Goal: Book appointment/travel/reservation

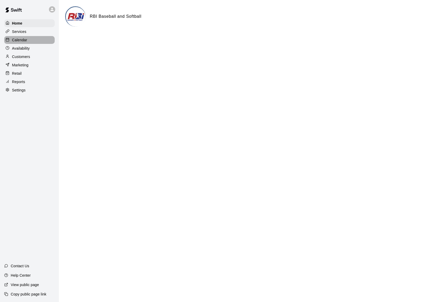
click at [19, 38] on p "Calendar" at bounding box center [19, 39] width 15 height 5
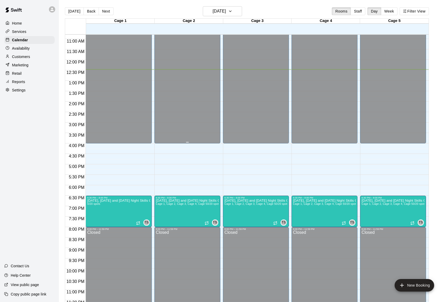
scroll to position [227, 0]
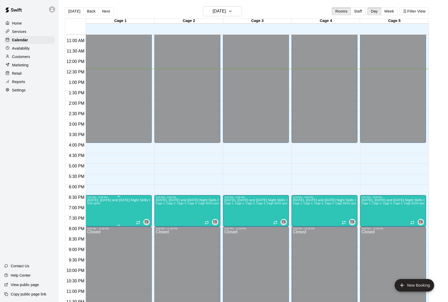
click at [128, 215] on div at bounding box center [224, 151] width 448 height 302
click at [148, 223] on div at bounding box center [224, 151] width 448 height 302
click at [139, 223] on icon "Recurring event" at bounding box center [138, 223] width 4 height 4
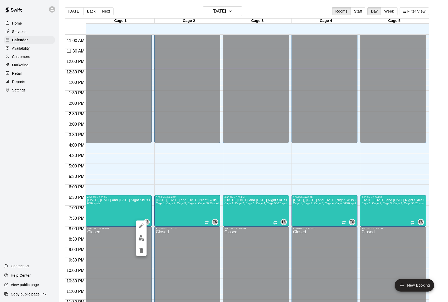
click at [119, 214] on div at bounding box center [224, 151] width 448 height 302
click at [102, 200] on p "[DATE], [DATE] and [DATE] Night Skills Classes" at bounding box center [118, 200] width 63 height 0
click at [102, 200] on div at bounding box center [224, 151] width 448 height 302
click at [102, 200] on p "[DATE], [DATE] and [DATE] Night Skills Classes" at bounding box center [118, 200] width 63 height 0
click at [92, 206] on icon "edit" at bounding box center [92, 206] width 5 height 5
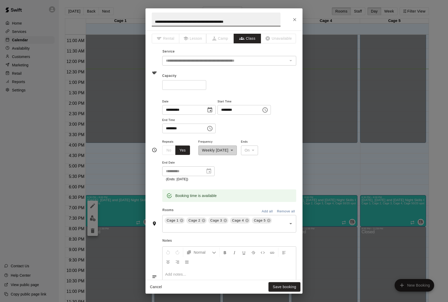
scroll to position [0, 0]
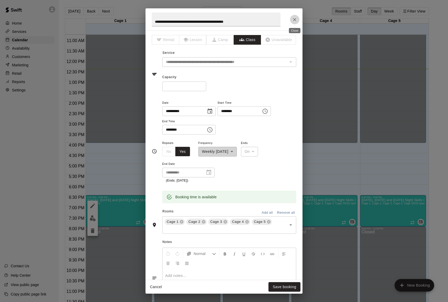
click at [295, 20] on icon "Close" at bounding box center [294, 19] width 5 height 5
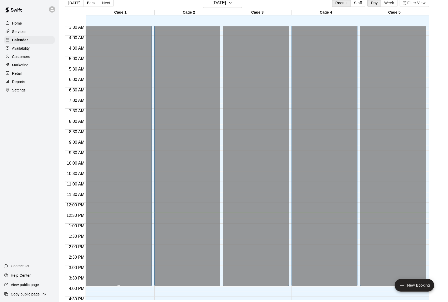
scroll to position [55, 0]
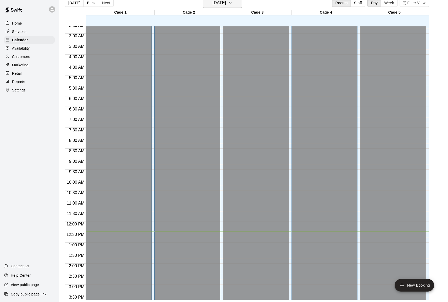
click at [232, 3] on icon "button" at bounding box center [230, 3] width 4 height 6
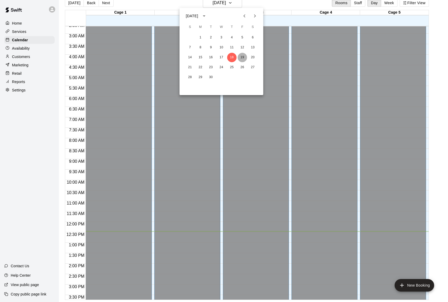
click at [243, 57] on button "19" at bounding box center [242, 57] width 9 height 9
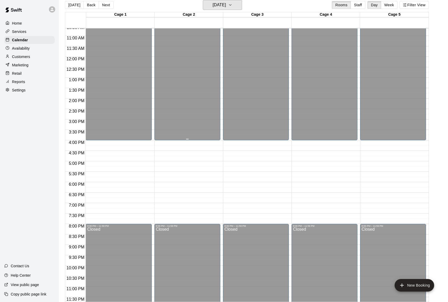
scroll to position [224, 0]
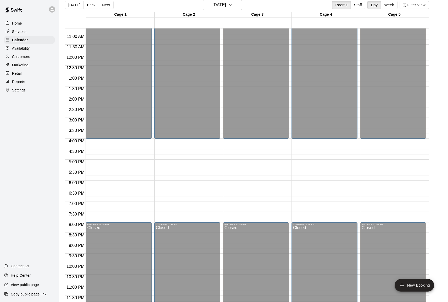
click at [113, 143] on div "12:00 AM – 4:00 PM Closed 8:00 PM – 11:59 PM Closed" at bounding box center [119, 55] width 66 height 502
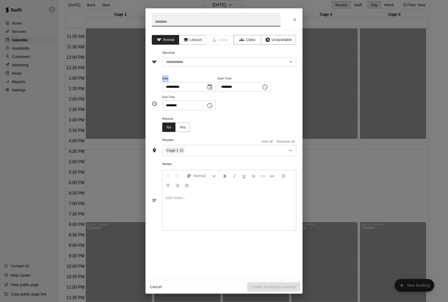
click at [113, 143] on div "**********" at bounding box center [224, 151] width 448 height 302
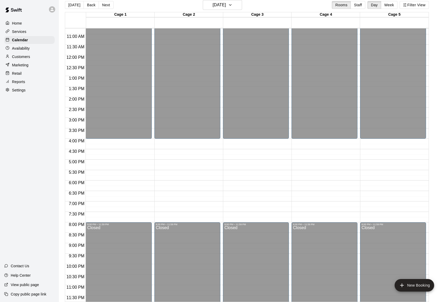
click at [113, 143] on div "12:00 AM – 4:00 PM Closed 8:00 PM – 11:59 PM Closed" at bounding box center [119, 55] width 66 height 502
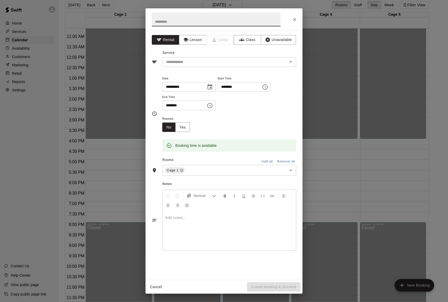
click at [269, 162] on button "Add all" at bounding box center [267, 162] width 17 height 8
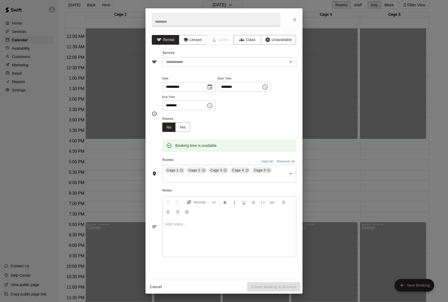
click at [170, 106] on input "********" at bounding box center [182, 106] width 40 height 10
type input "********"
click at [220, 249] on div at bounding box center [228, 237] width 133 height 39
click at [232, 64] on input "text" at bounding box center [221, 62] width 115 height 7
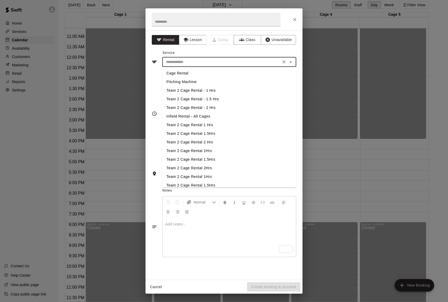
click at [224, 71] on li "Cage Rental" at bounding box center [229, 73] width 134 height 9
type input "**********"
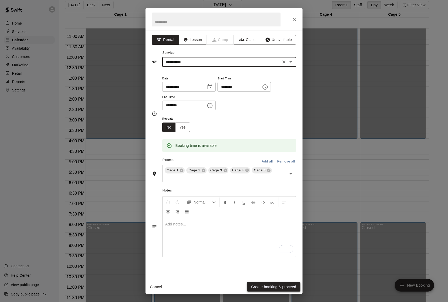
click at [262, 286] on button "Create booking & proceed" at bounding box center [273, 288] width 53 height 10
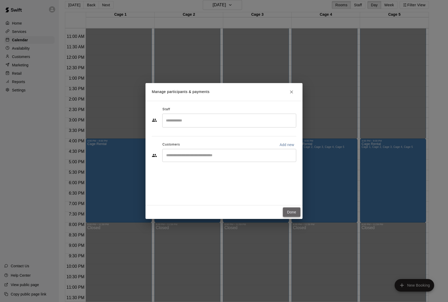
click at [292, 210] on button "Done" at bounding box center [292, 213] width 18 height 10
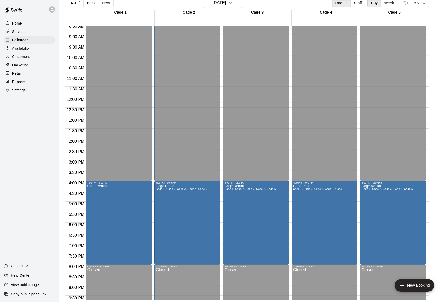
scroll to position [149, 0]
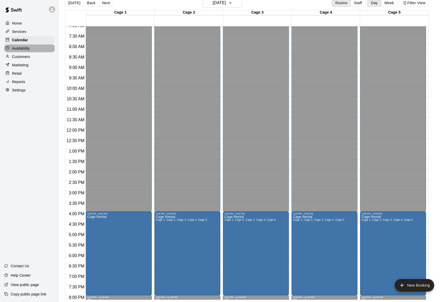
click at [21, 46] on p "Availability" at bounding box center [21, 48] width 18 height 5
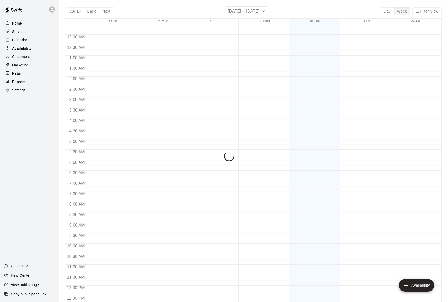
scroll to position [229, 0]
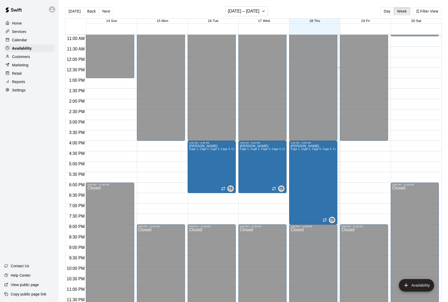
click at [26, 58] on p "Customers" at bounding box center [21, 56] width 18 height 5
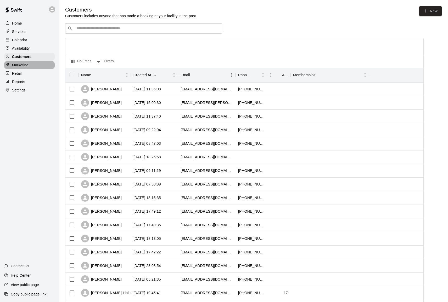
click at [23, 65] on p "Marketing" at bounding box center [20, 65] width 16 height 5
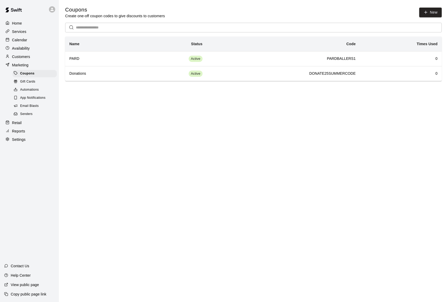
click at [18, 124] on p "Retail" at bounding box center [17, 122] width 10 height 5
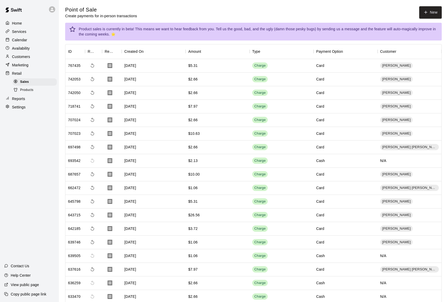
click at [17, 24] on p "Home" at bounding box center [17, 23] width 10 height 5
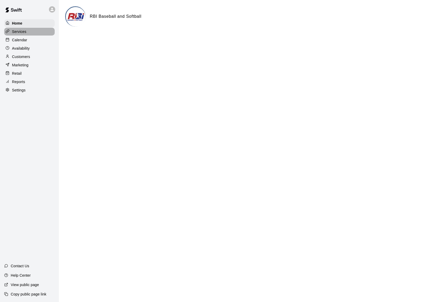
click at [20, 32] on p "Services" at bounding box center [19, 31] width 14 height 5
